Goal: Book appointment/travel/reservation

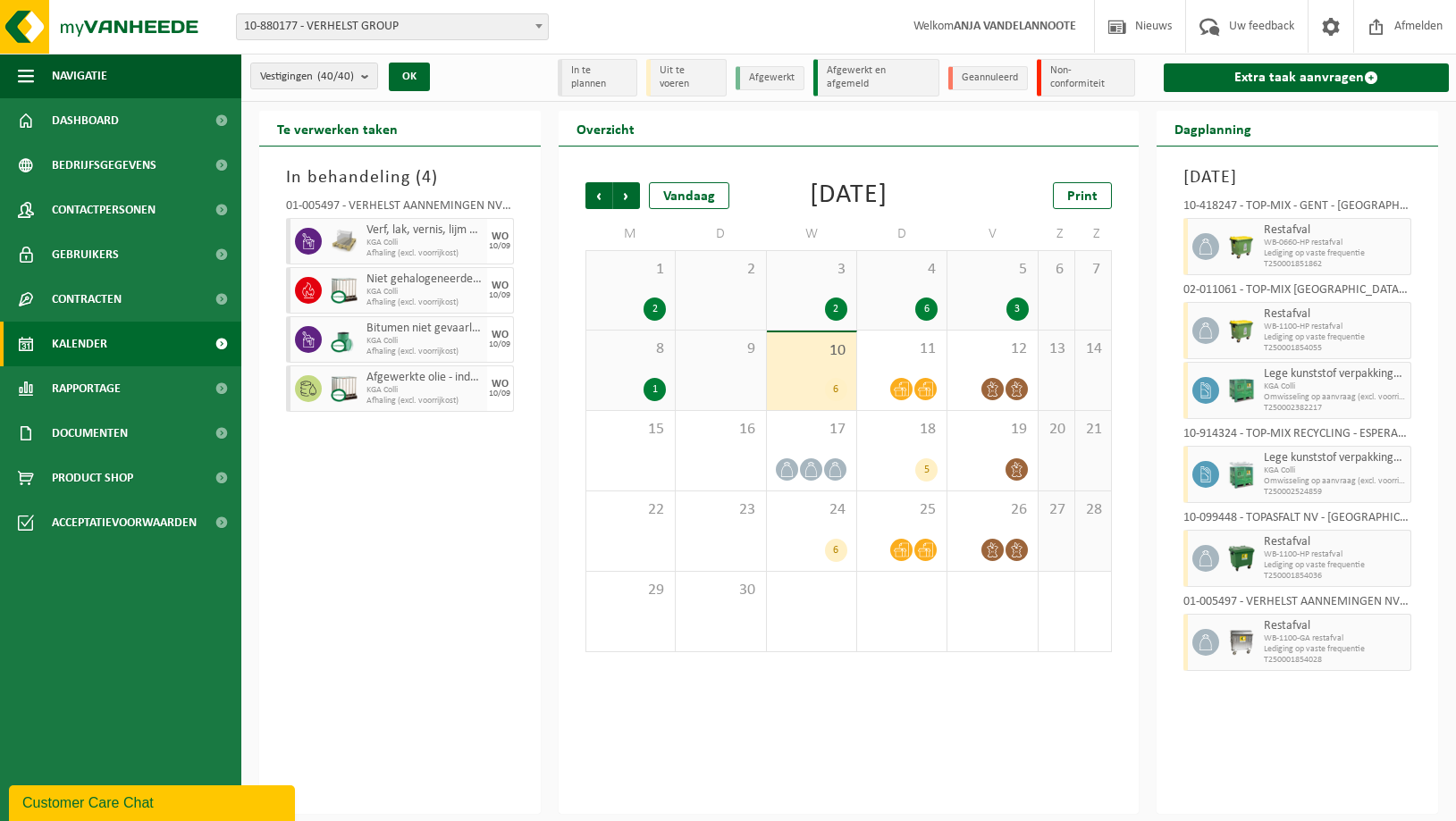
click at [802, 397] on div "10 6" at bounding box center [812, 371] width 90 height 77
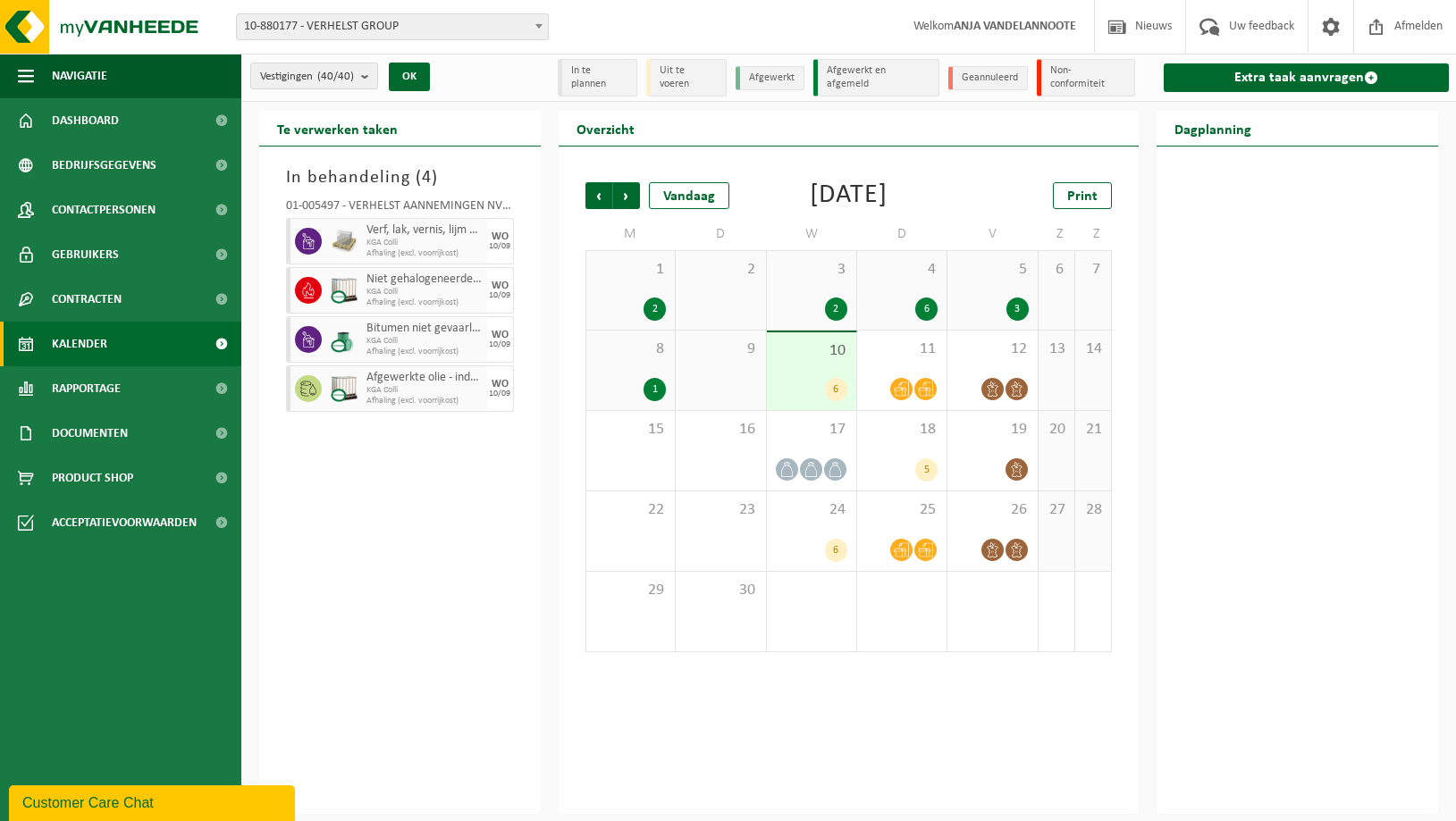
click at [812, 388] on div "10 6" at bounding box center [812, 371] width 90 height 77
click at [894, 360] on span "11" at bounding box center [902, 349] width 72 height 20
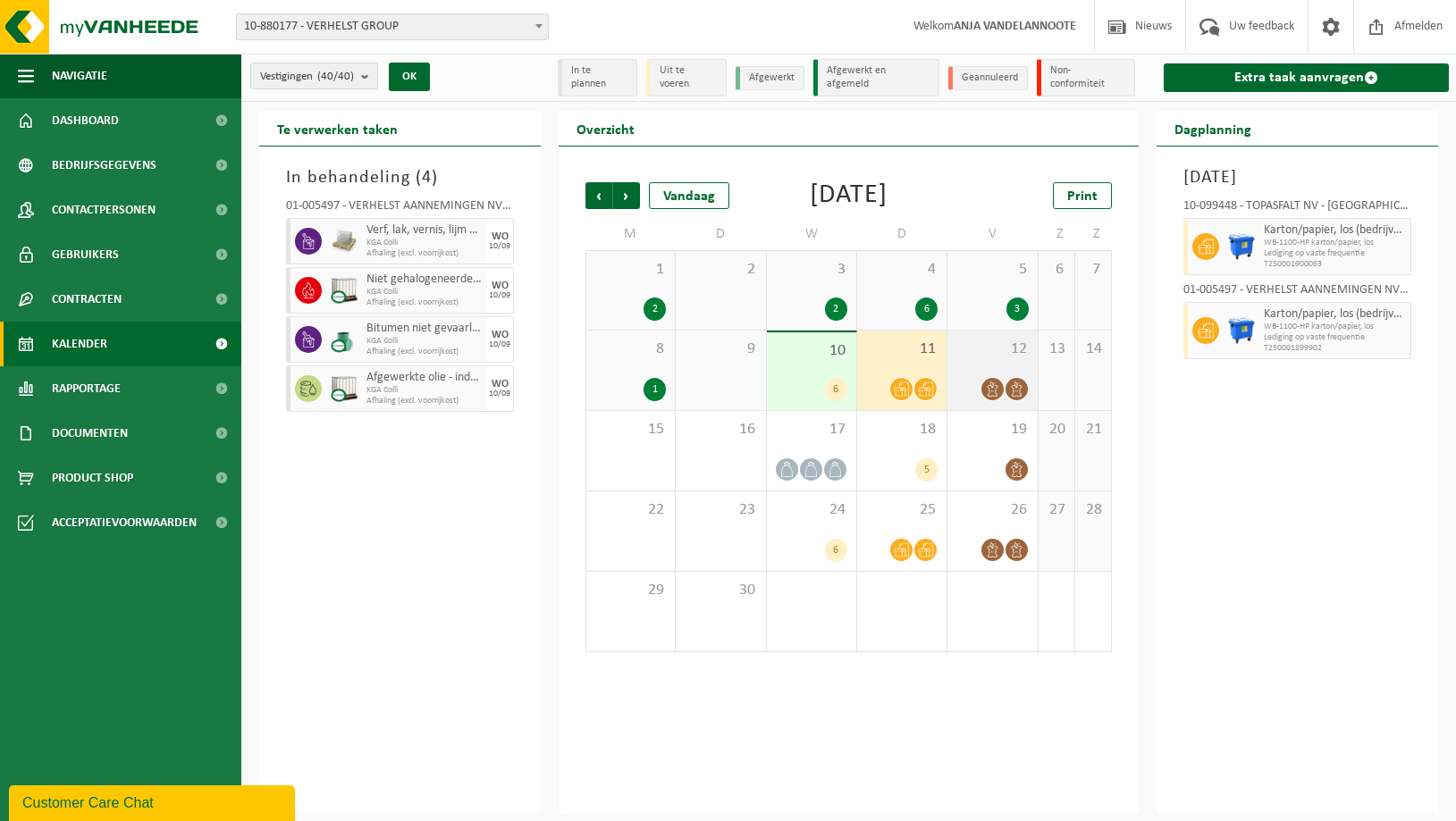
click at [991, 360] on span "12" at bounding box center [993, 349] width 72 height 20
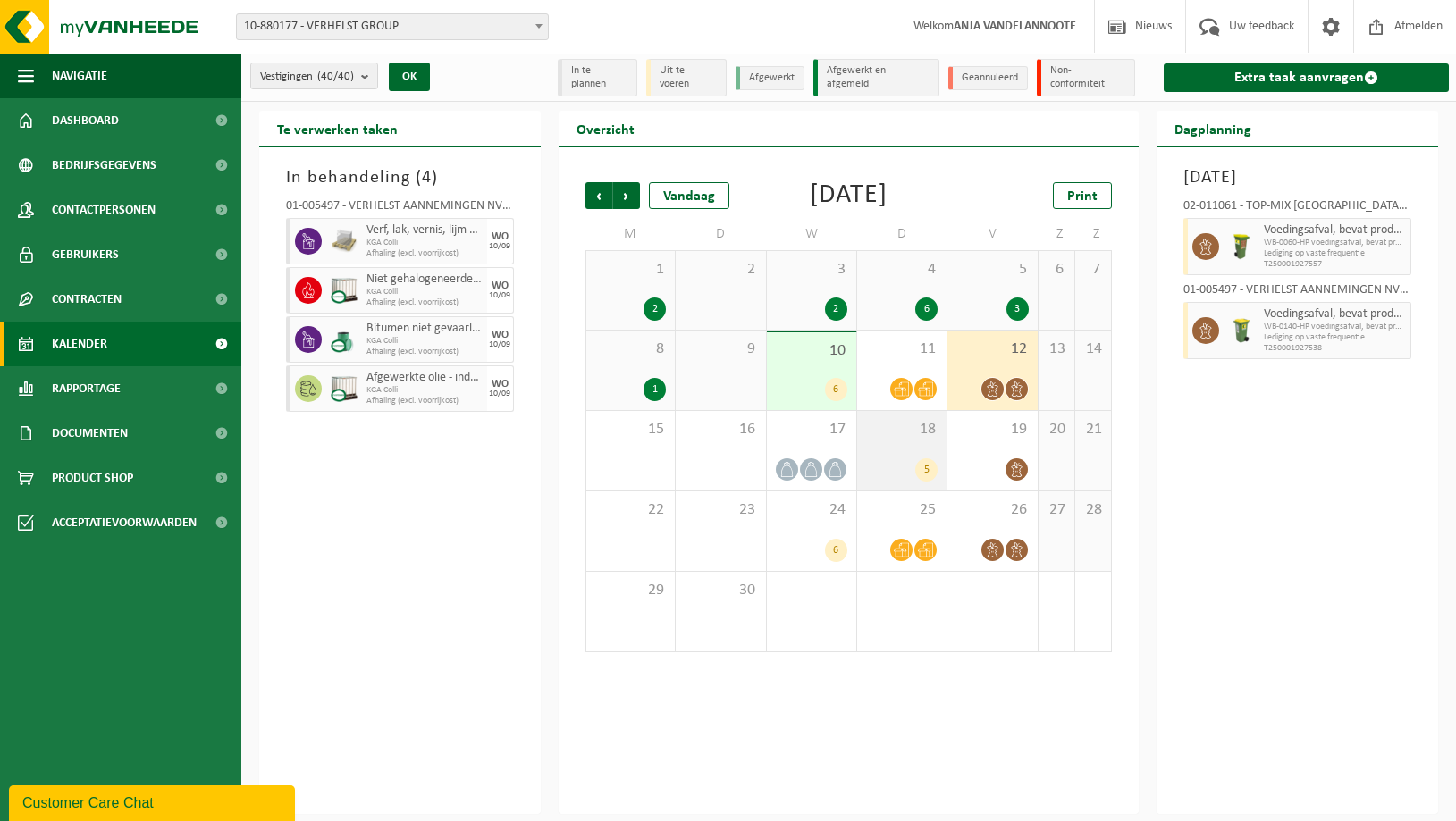
click at [907, 466] on div "18 5" at bounding box center [901, 451] width 90 height 79
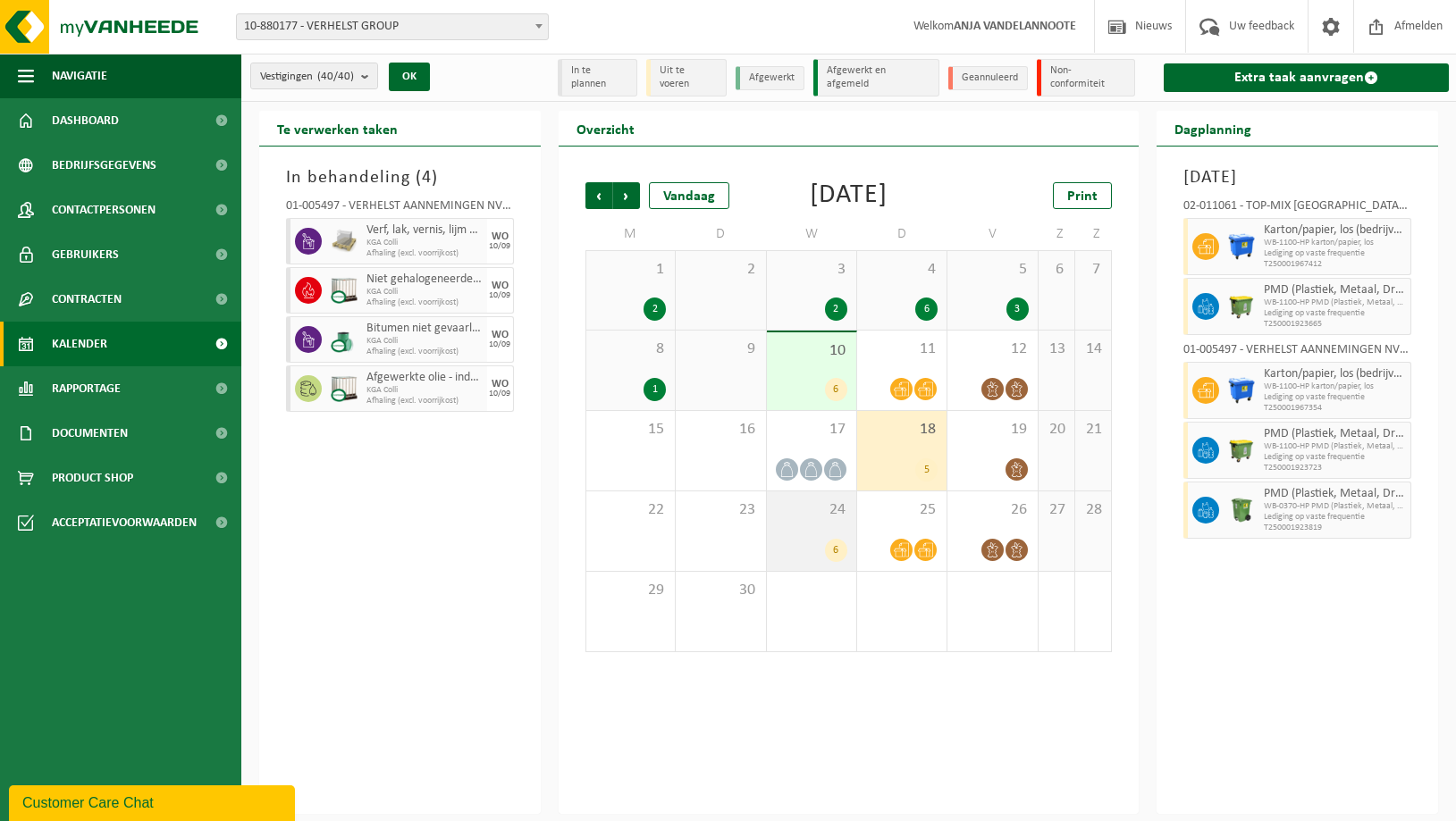
click at [815, 546] on div "24 6" at bounding box center [812, 531] width 90 height 79
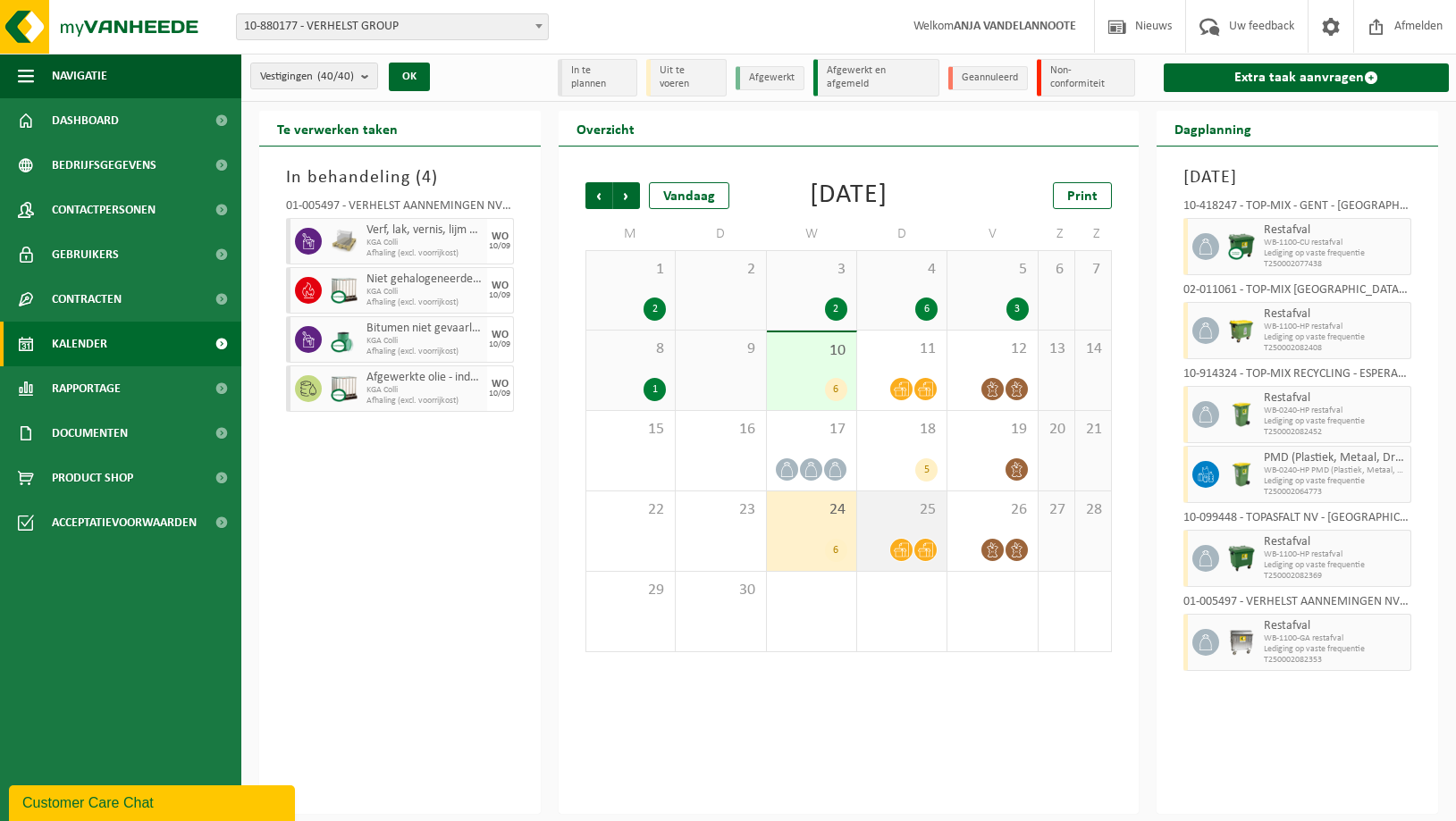
click at [891, 520] on span "25" at bounding box center [902, 510] width 72 height 20
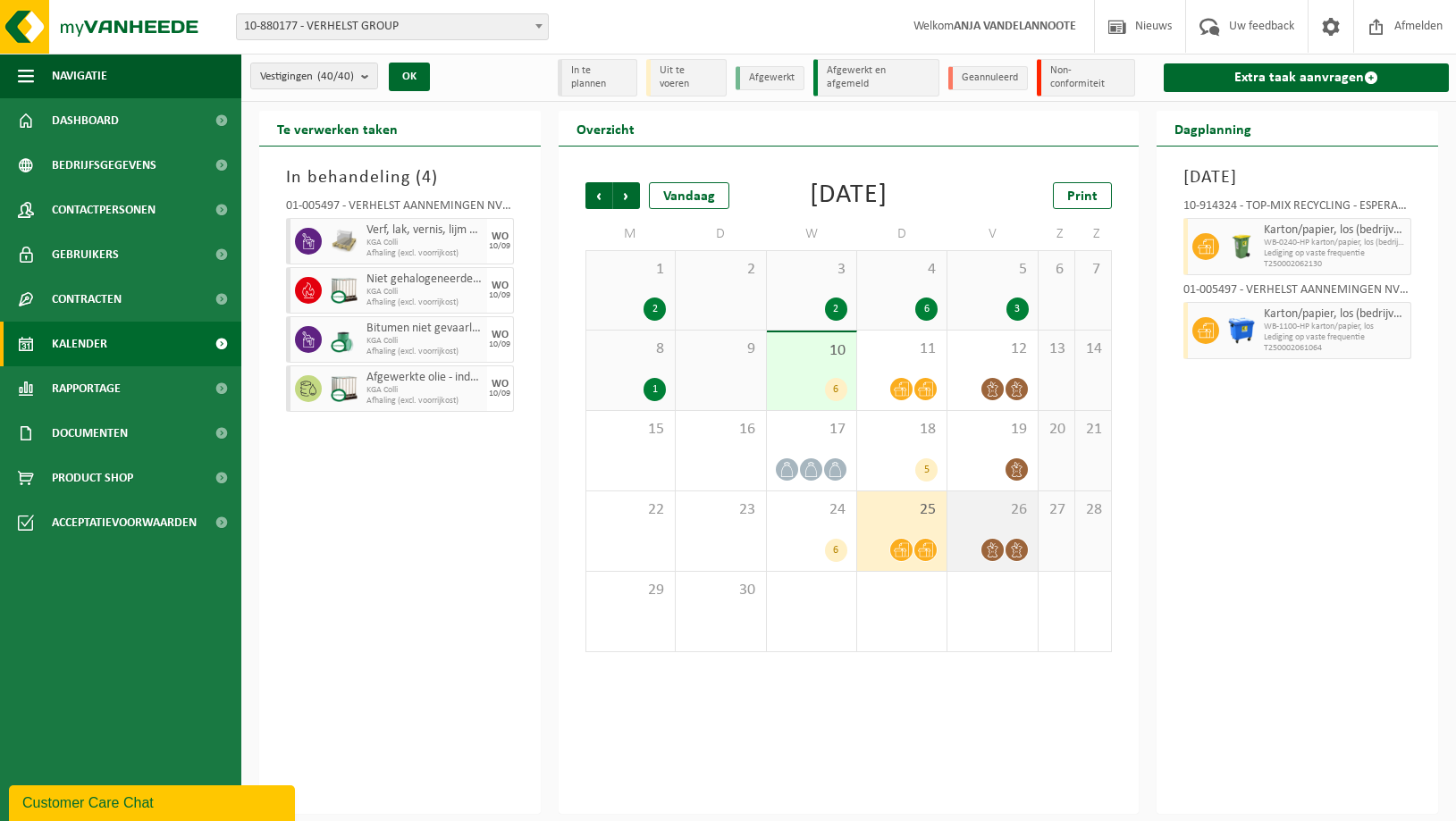
click at [975, 520] on span "26" at bounding box center [993, 510] width 72 height 20
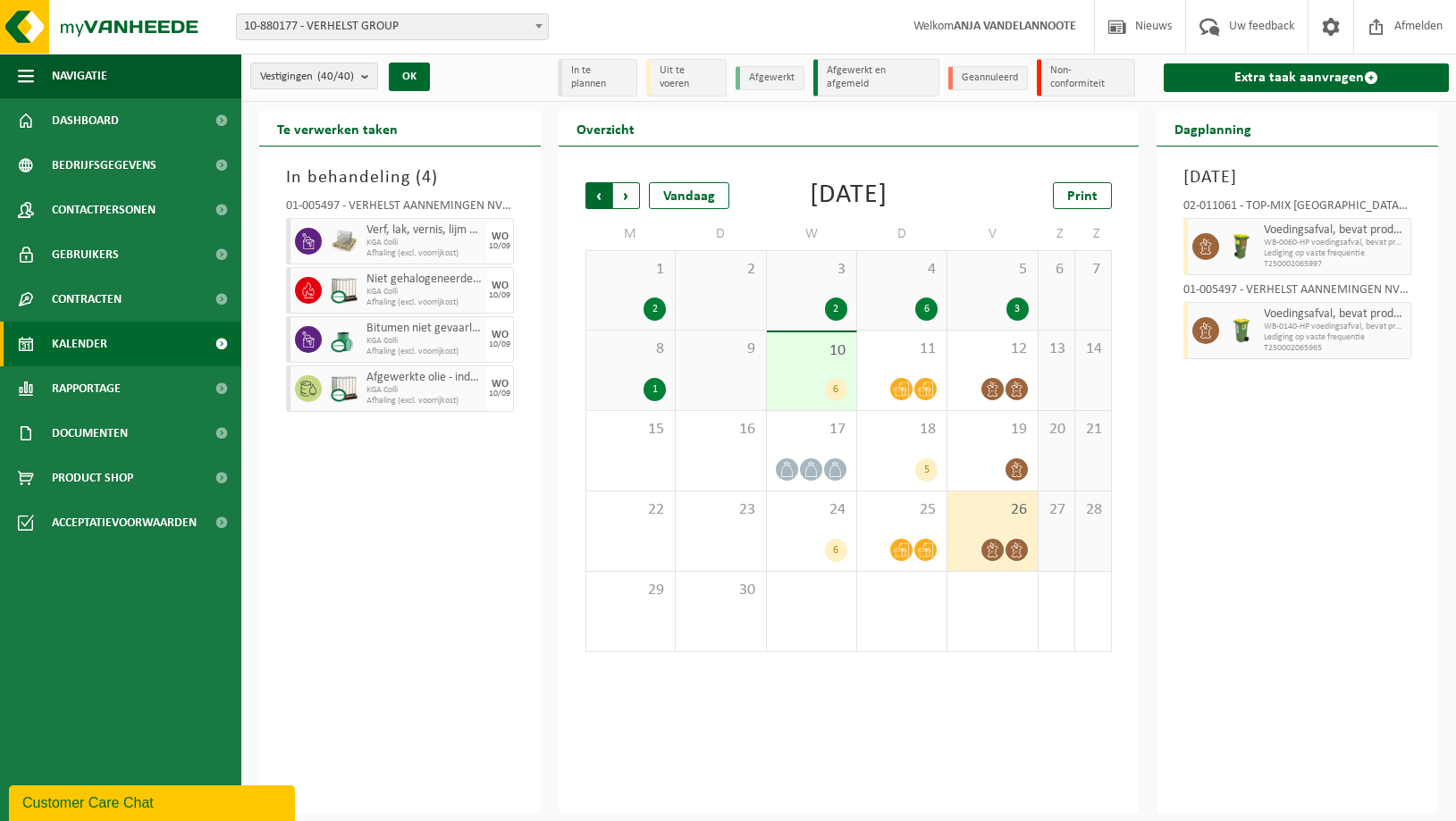
click at [628, 195] on span "Volgende" at bounding box center [627, 195] width 26 height 26
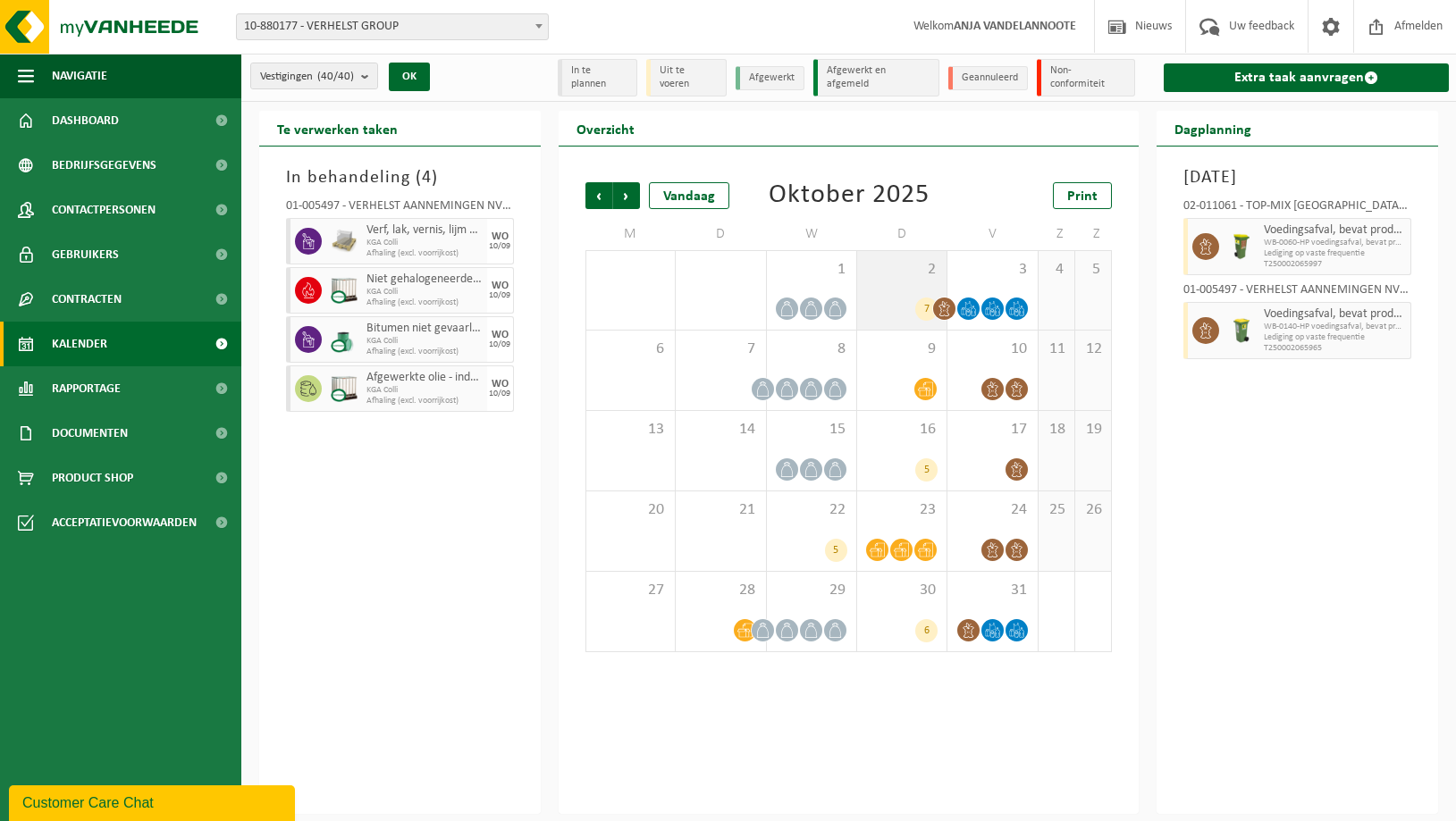
click at [919, 291] on div "2 7" at bounding box center [901, 290] width 90 height 78
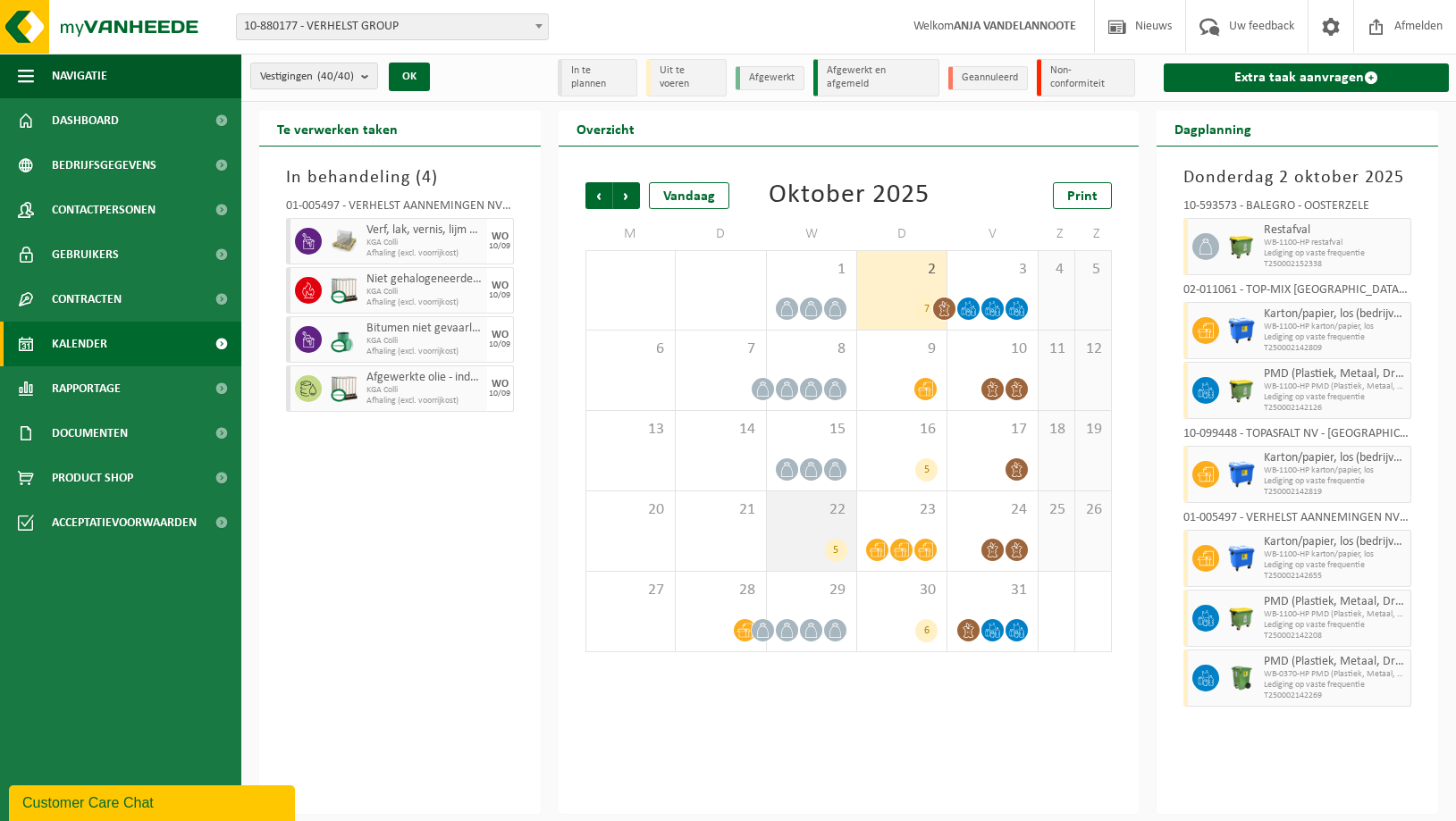
click at [821, 526] on div "22 5" at bounding box center [812, 531] width 90 height 79
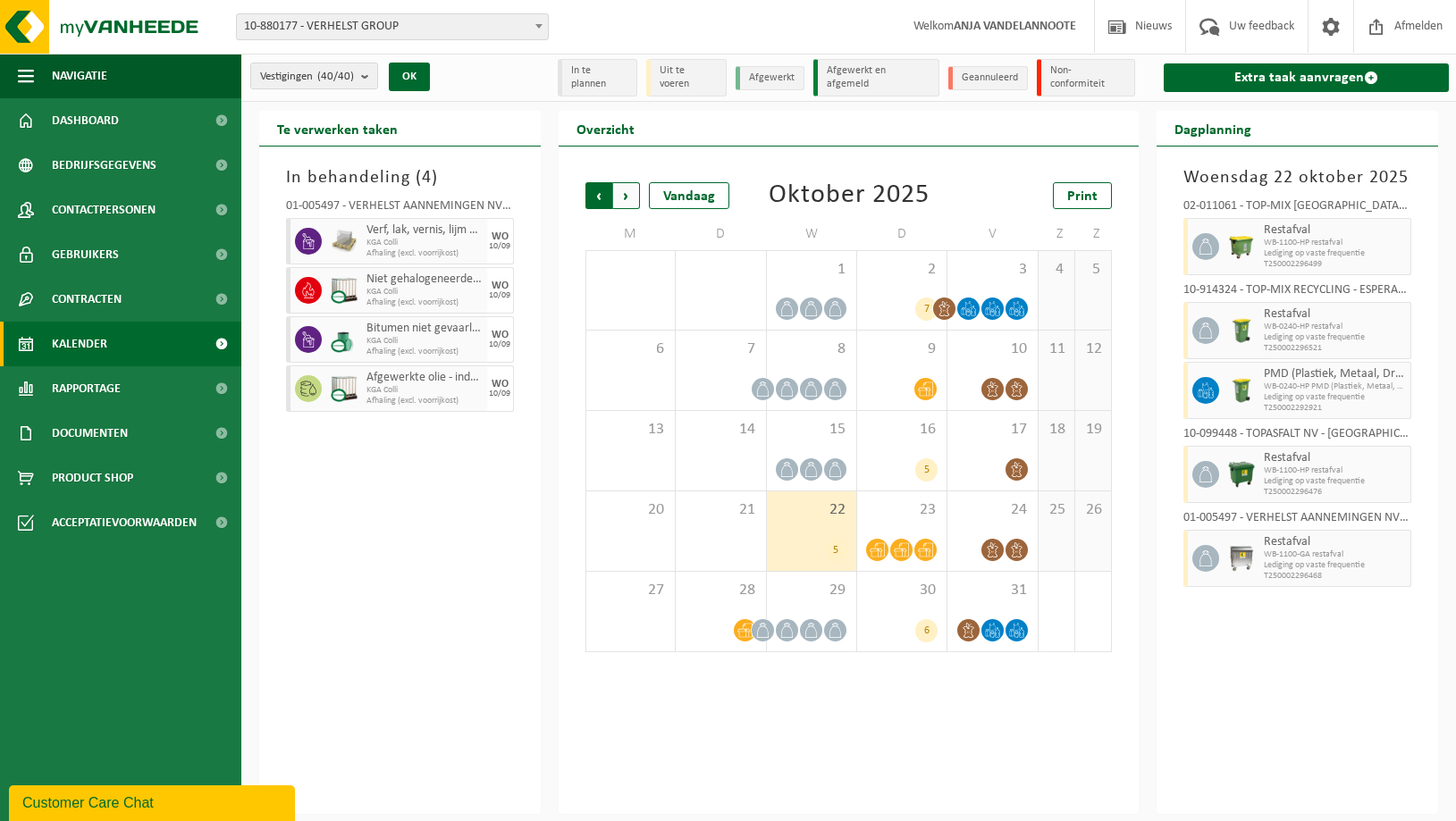
click at [629, 193] on span "Volgende" at bounding box center [627, 195] width 26 height 26
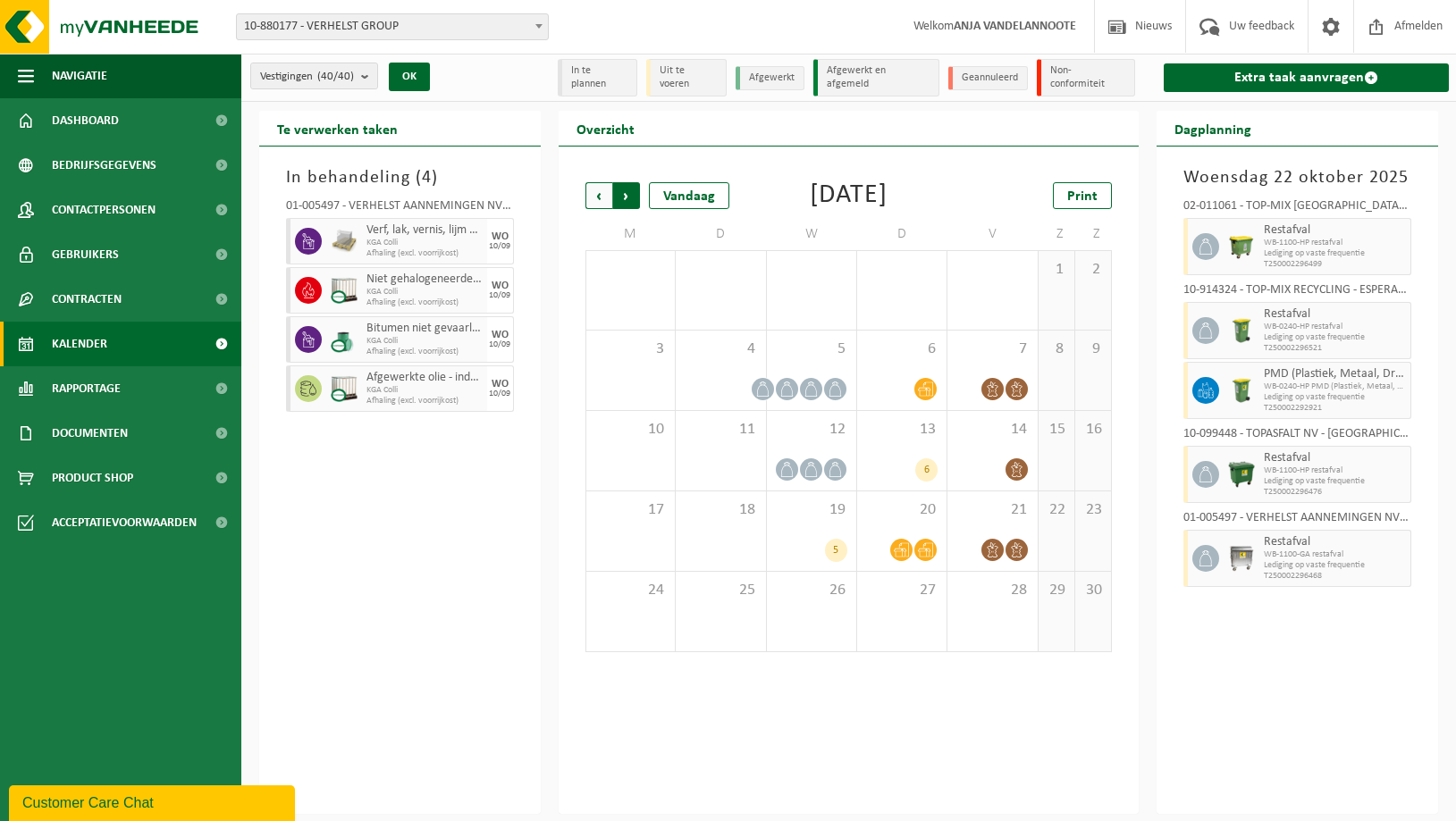
click at [600, 194] on span "Vorige" at bounding box center [598, 195] width 26 height 26
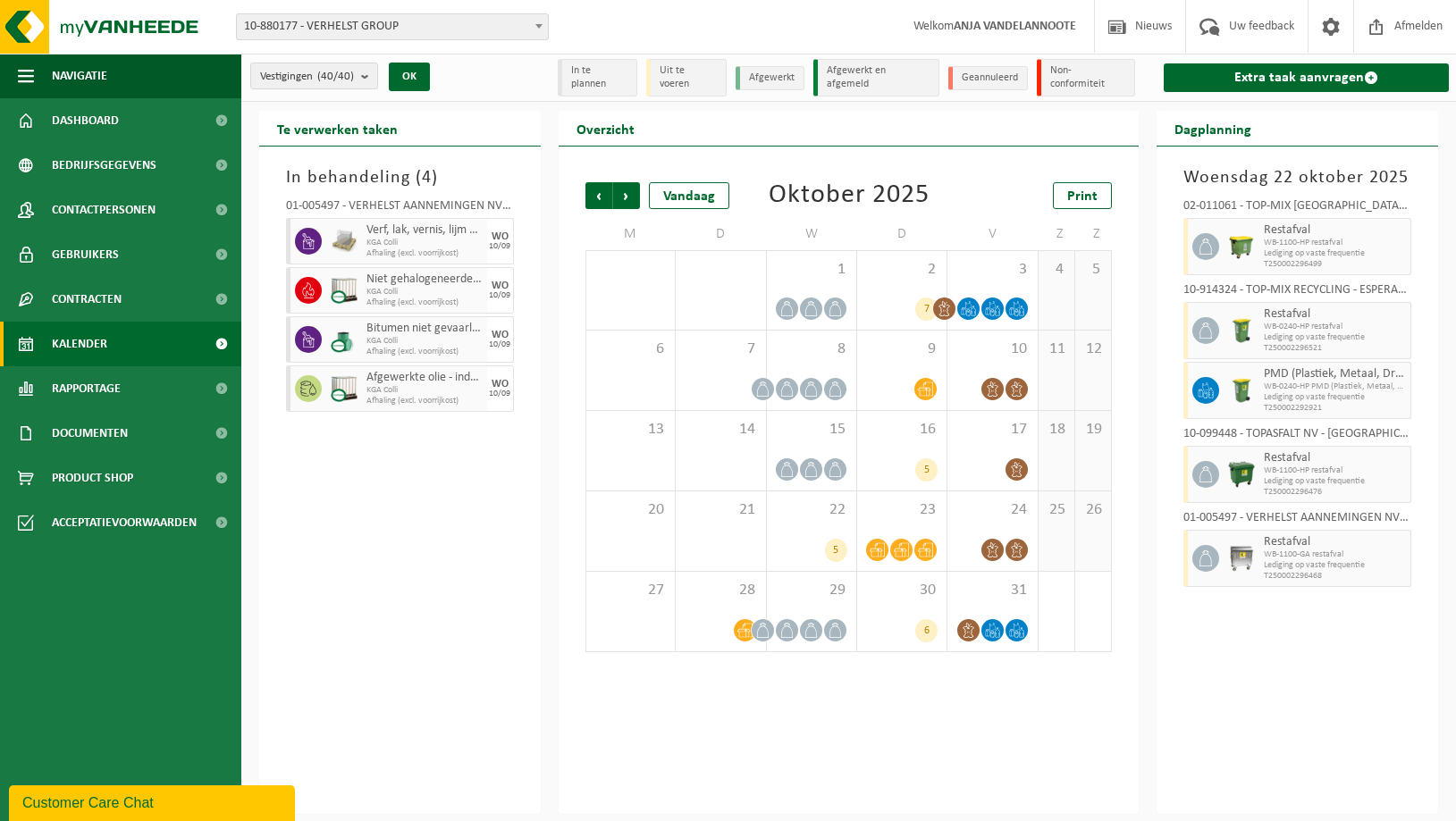
click at [600, 194] on span "Vorige" at bounding box center [598, 195] width 26 height 26
